Goal: Transaction & Acquisition: Purchase product/service

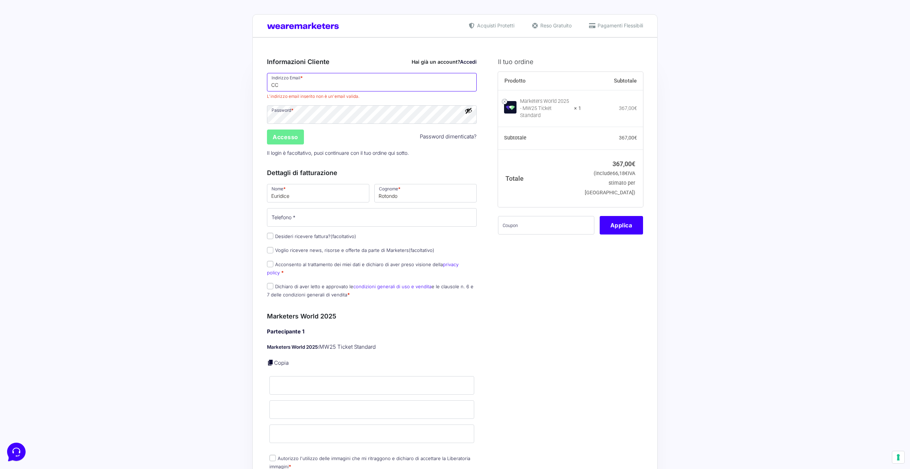
drag, startPoint x: 287, startPoint y: 87, endPoint x: 249, endPoint y: 84, distance: 38.2
type input "[EMAIL_ADDRESS][DOMAIN_NAME]"
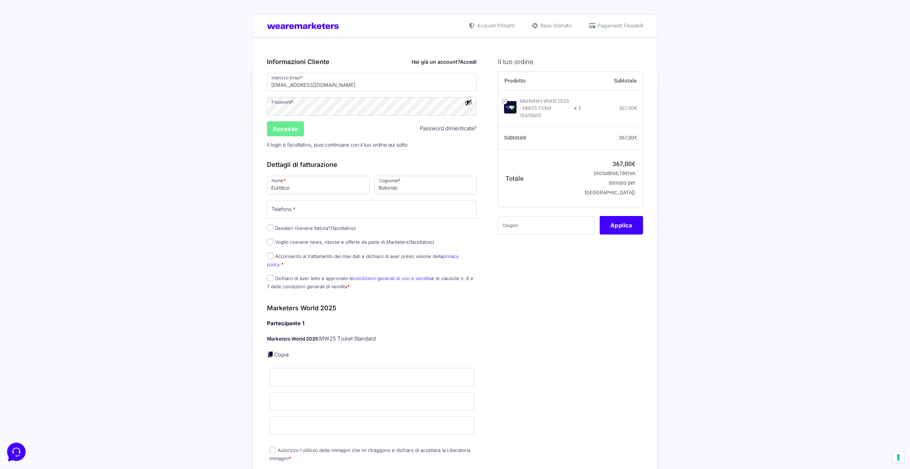
click at [471, 102] on button "Mostra password" at bounding box center [469, 102] width 8 height 8
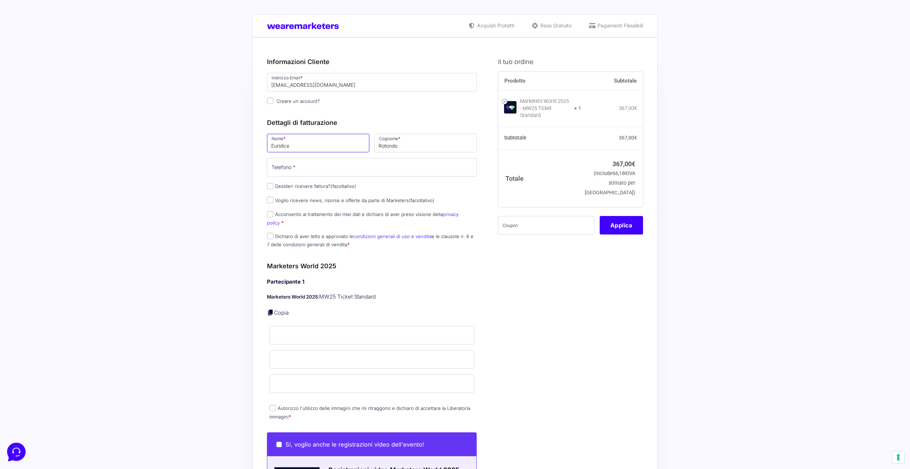
click at [279, 145] on input "Euridice" at bounding box center [318, 143] width 102 height 18
type input "Elisa"
click at [392, 144] on input "Rotondo" at bounding box center [425, 143] width 102 height 18
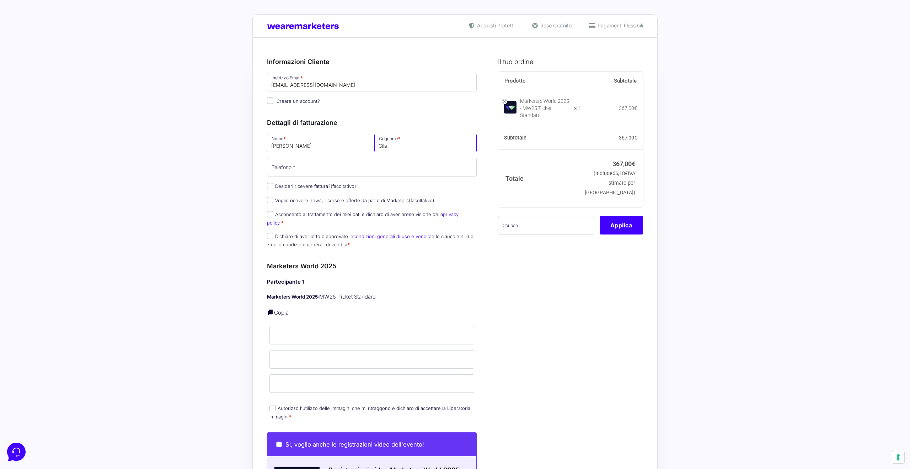
type input "Gilardoni"
click at [357, 171] on input "Telefono *" at bounding box center [372, 167] width 210 height 18
type input "3345469350"
click at [511, 271] on div "Il tuo ordine Prodotto Subtotale Marketers World 2025 - MW25 Ticket Standard × …" at bounding box center [568, 466] width 150 height 834
click at [542, 230] on span at bounding box center [546, 225] width 96 height 18
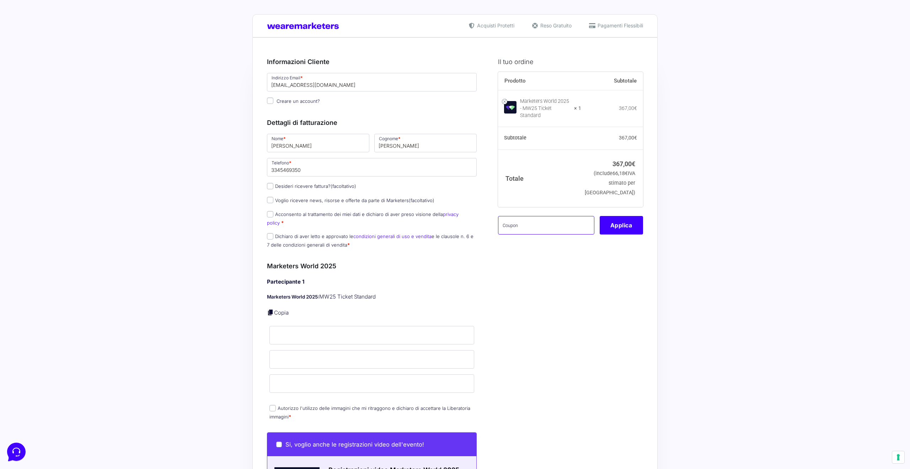
paste input "MRK100OFFMWTEST"
type input "MRK100OFFMWTEST"
click at [270, 233] on input "Dichiaro di aver letto e approvato le condizioni generali di uso e vendita e le…" at bounding box center [270, 236] width 6 height 6
checkbox input "true"
click at [269, 212] on input "Acconsento al trattamento dei miei dati e dichiaro di aver preso visione della …" at bounding box center [270, 214] width 6 height 6
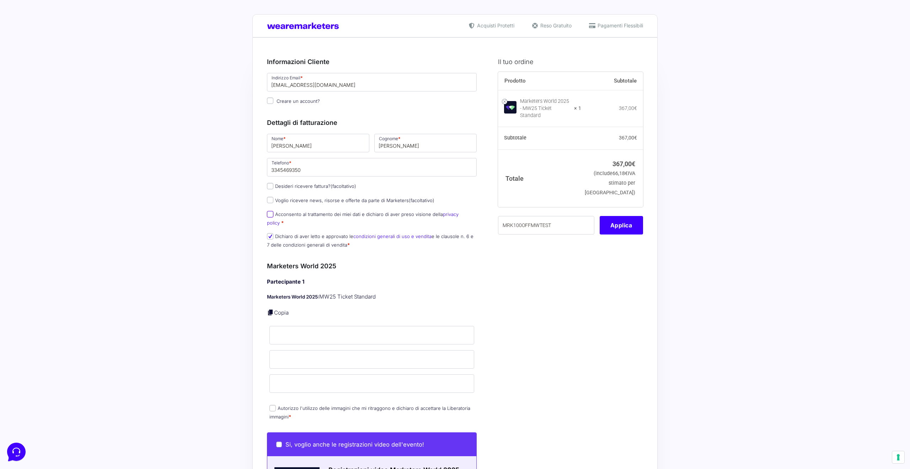
checkbox input "true"
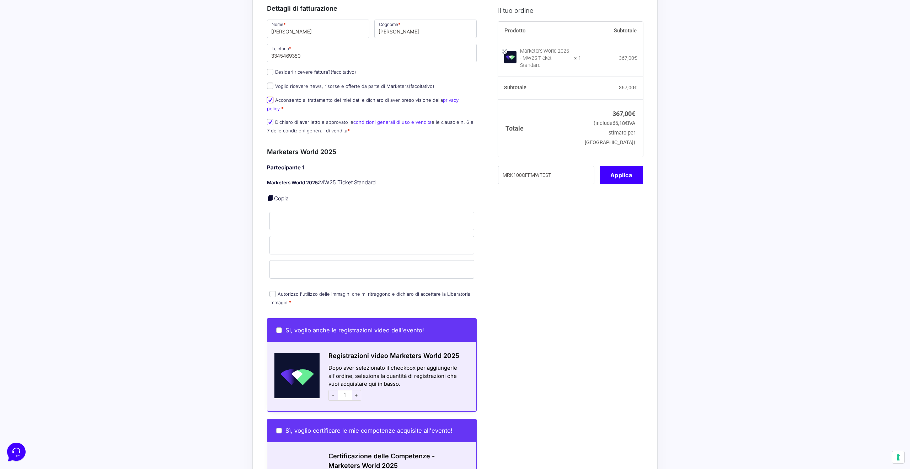
scroll to position [115, 0]
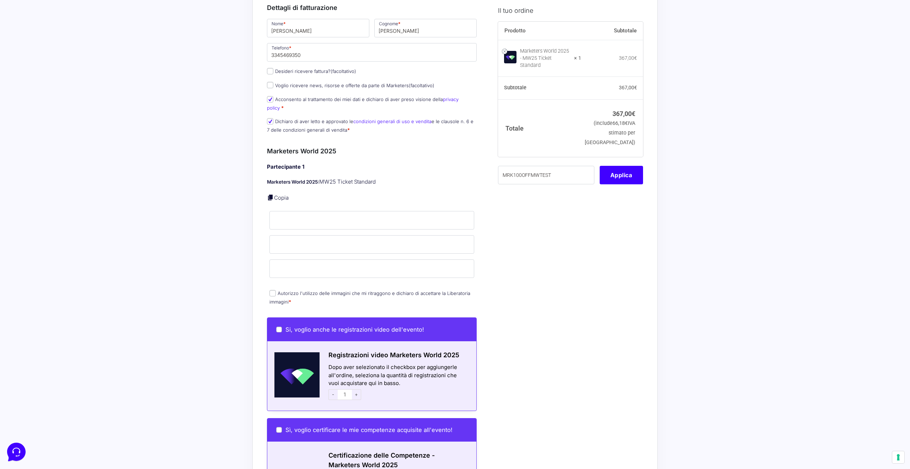
click at [275, 290] on input "Autorizzo l'utilizzo delle immagini che mi ritraggono e dichiaro di accettare l…" at bounding box center [272, 293] width 6 height 6
checkbox input "true"
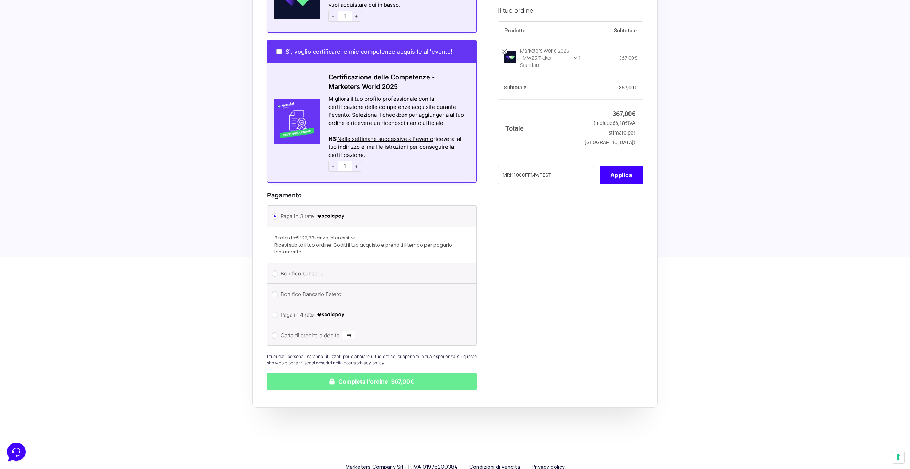
scroll to position [496, 0]
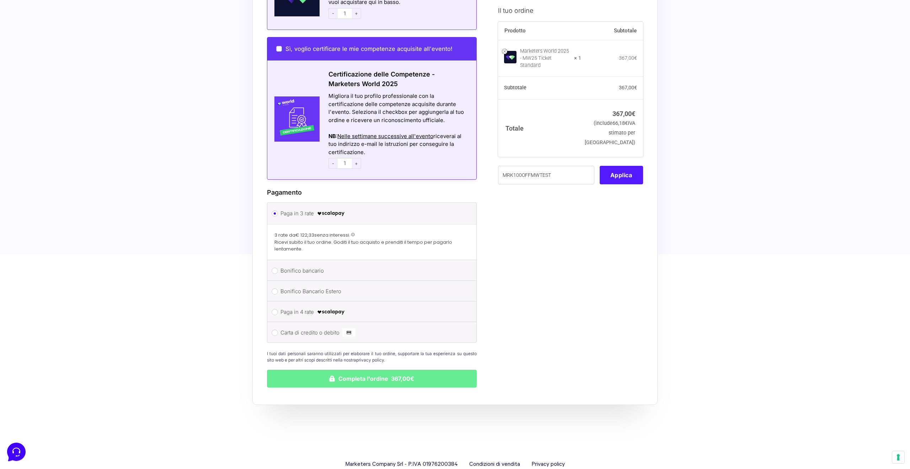
click at [609, 168] on button "Applica" at bounding box center [621, 174] width 43 height 18
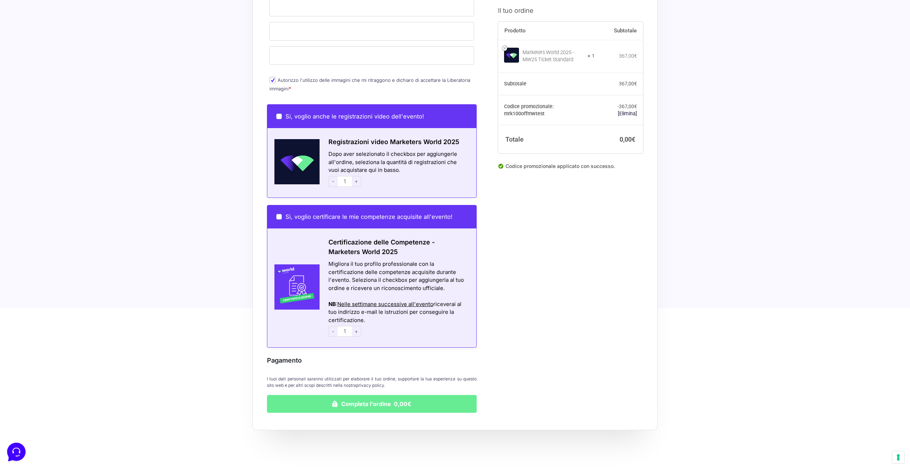
scroll to position [363, 0]
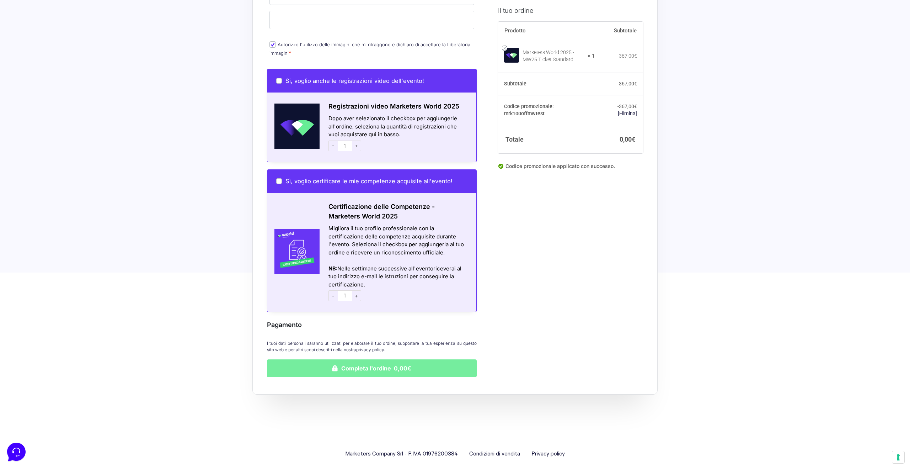
click at [369, 359] on button "Completa l'ordine 0,00€" at bounding box center [372, 368] width 210 height 18
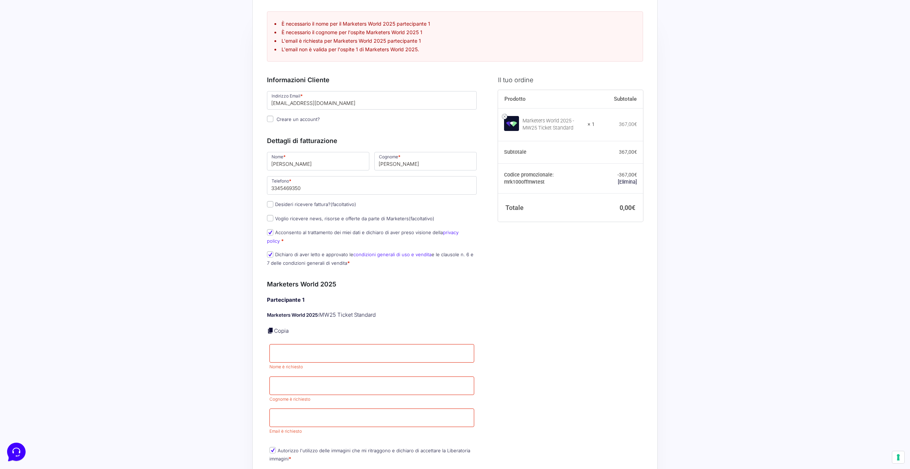
scroll to position [62, 0]
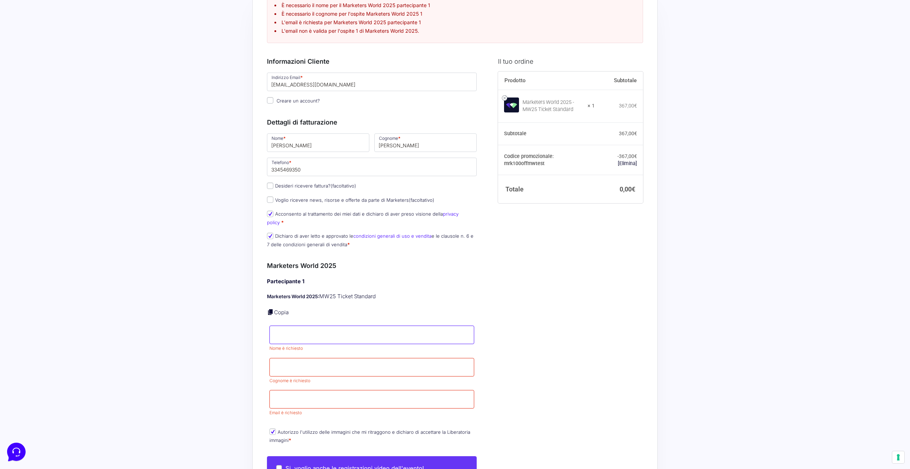
click at [348, 330] on input "Nome *" at bounding box center [371, 334] width 205 height 18
type input "Elisa"
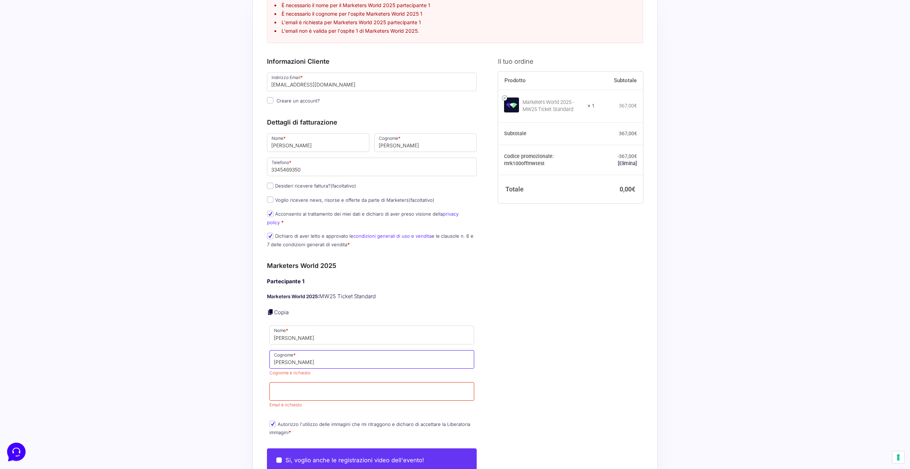
type input "Gilardoni"
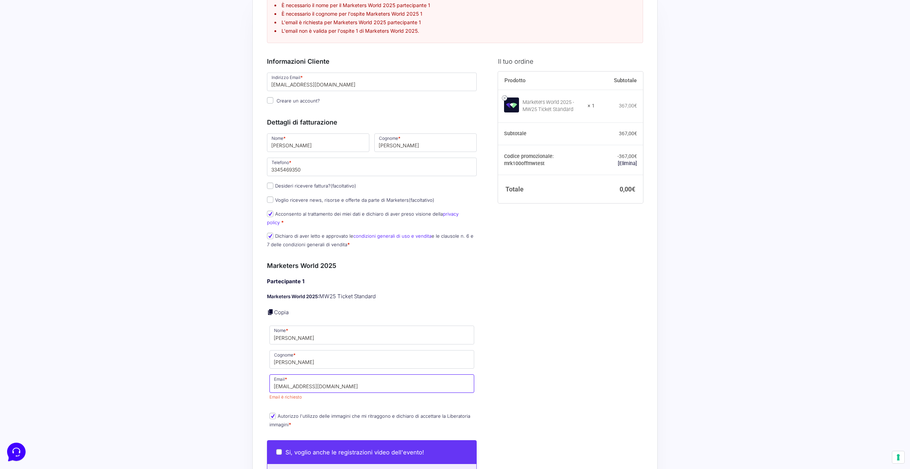
type input "[EMAIL_ADDRESS][DOMAIN_NAME]"
click at [540, 336] on div "Il tuo ordine Prodotto Subtotale Marketers World 2025 - MW25 Ticket Standard × …" at bounding box center [568, 399] width 150 height 700
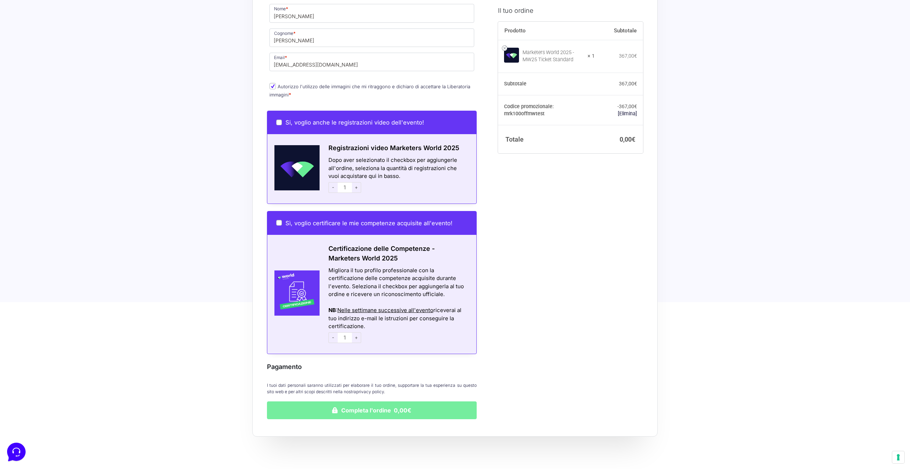
scroll to position [384, 0]
click at [357, 401] on button "Completa l'ordine 0,00€" at bounding box center [372, 410] width 210 height 18
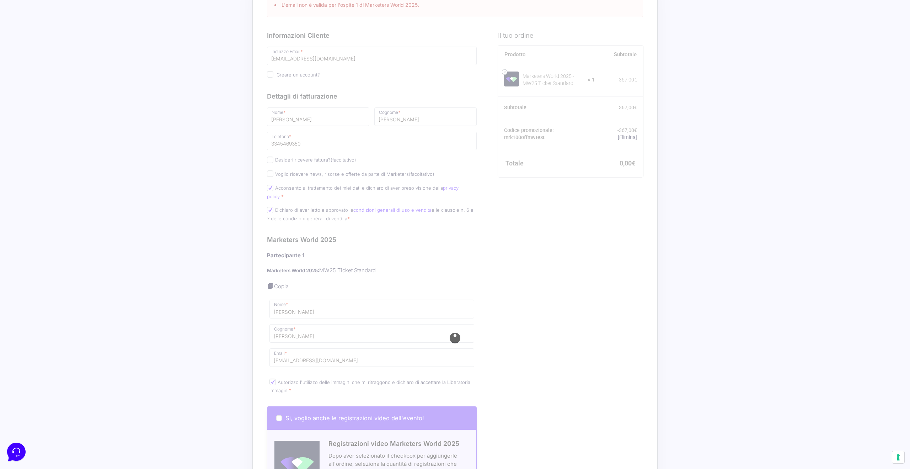
scroll to position [0, 0]
